Goal: Transaction & Acquisition: Subscribe to service/newsletter

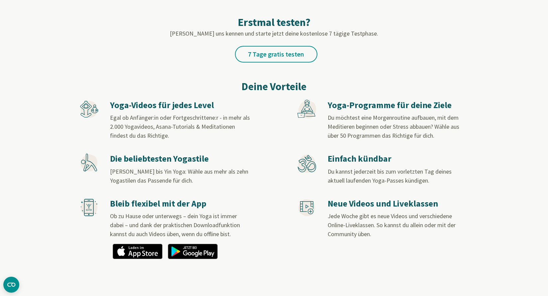
scroll to position [319, 0]
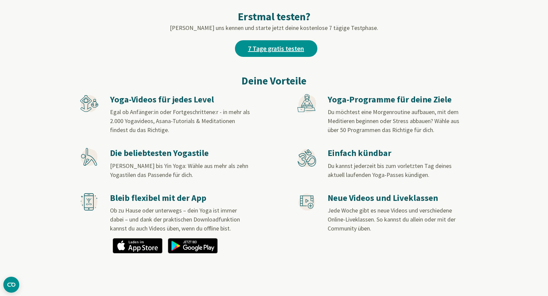
click at [282, 49] on link "7 Tage gratis testen" at bounding box center [276, 48] width 82 height 17
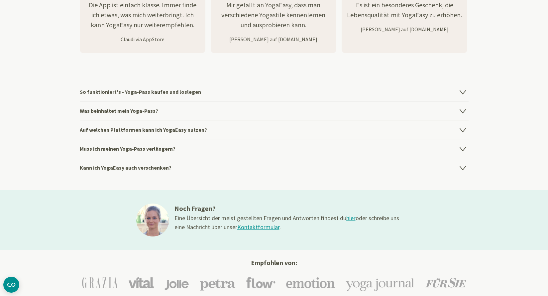
scroll to position [840, 0]
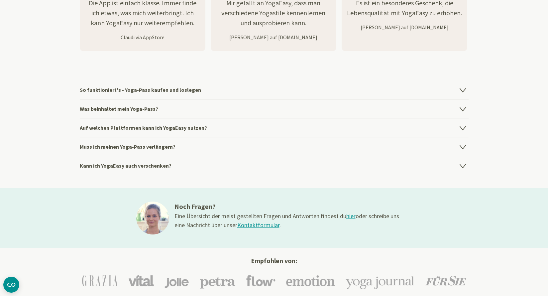
click at [456, 107] on h4 "Was beinhaltet mein Yoga-Pass?" at bounding box center [274, 108] width 389 height 19
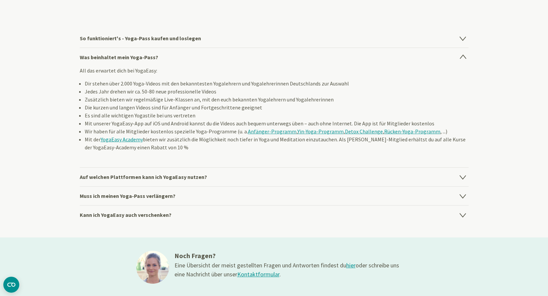
scroll to position [891, 0]
click at [461, 173] on icon at bounding box center [463, 177] width 8 height 8
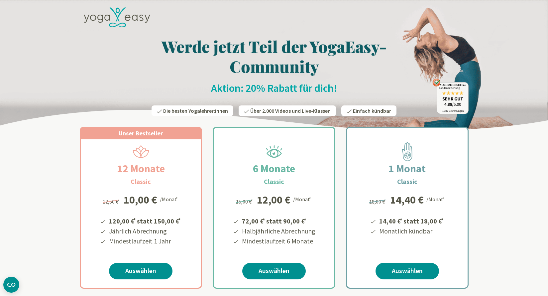
scroll to position [0, 0]
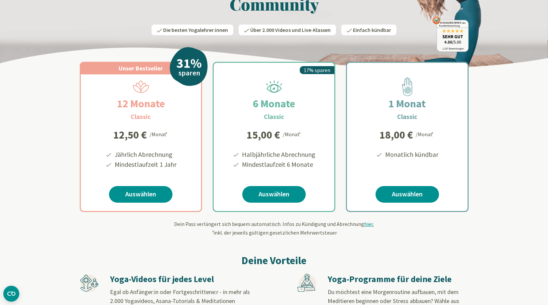
scroll to position [61, 0]
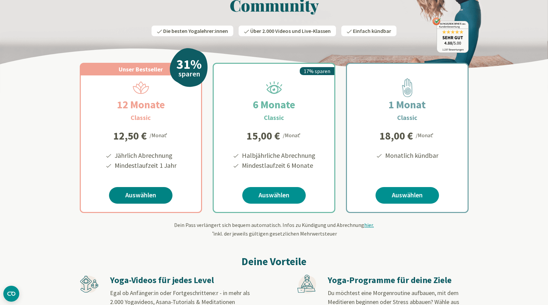
click at [132, 195] on link "Auswählen" at bounding box center [140, 195] width 63 height 17
